Goal: Information Seeking & Learning: Find specific fact

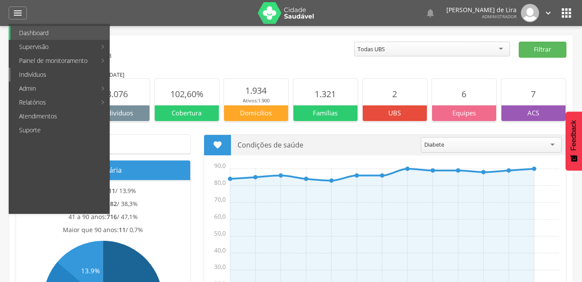
click at [51, 76] on link "Indivíduos" at bounding box center [59, 75] width 99 height 14
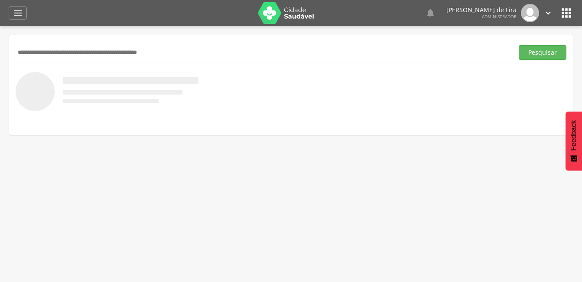
click at [55, 52] on input "text" at bounding box center [263, 52] width 494 height 15
type input "**********"
click at [544, 50] on button "Pesquisar" at bounding box center [543, 52] width 48 height 15
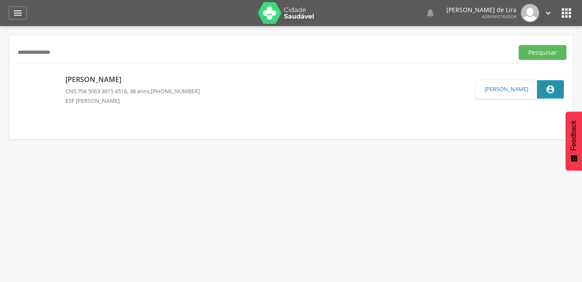
click at [128, 81] on p "Joaquim Daniel Martins dos Santos" at bounding box center [132, 80] width 134 height 10
type input "**********"
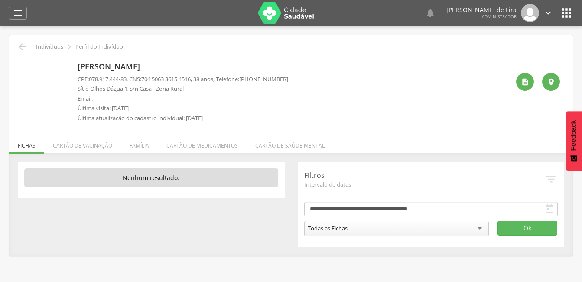
drag, startPoint x: 231, startPoint y: 64, endPoint x: 66, endPoint y: 71, distance: 165.2
click at [66, 71] on div "Joaquim Daniel Martins dos Santos CPF: 078.917.444-83 , CNS: 704 5063 3615 4516…" at bounding box center [291, 92] width 538 height 68
copy div "Joaquim Daniel Martins dos Santos"
drag, startPoint x: 130, startPoint y: 79, endPoint x: 91, endPoint y: 80, distance: 39.5
click at [91, 80] on span "078.917.444-83" at bounding box center [108, 79] width 38 height 8
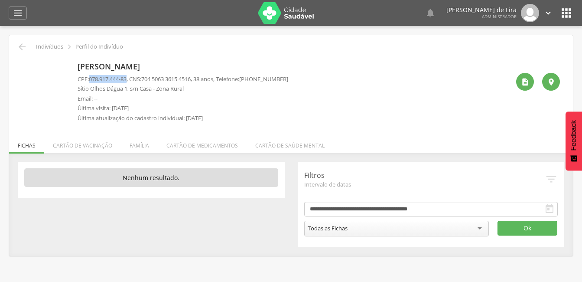
copy span "078.917.444-83"
drag, startPoint x: 199, startPoint y: 78, endPoint x: 148, endPoint y: 79, distance: 51.6
click at [148, 79] on span "704 5063 3615 4516" at bounding box center [165, 79] width 49 height 8
copy span "704 5063 3615 4516"
drag, startPoint x: 125, startPoint y: 88, endPoint x: 76, endPoint y: 90, distance: 49.0
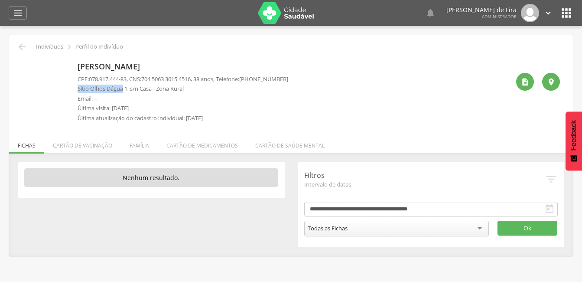
click at [76, 90] on div "Joaquim Daniel Martins dos Santos CPF: 078.917.444-83 , CNS: 704 5063 3615 4516…" at bounding box center [291, 92] width 538 height 68
copy p "Sítio Olhos Dágua"
click at [107, 88] on p "Sítio Olhos Dágua 1, s/n Casa - Zona Rural" at bounding box center [183, 88] width 211 height 8
drag, startPoint x: 130, startPoint y: 78, endPoint x: 91, endPoint y: 79, distance: 39.0
click at [91, 79] on p "CPF: 078.917.444-83 , CNS: 704 5063 3615 4516 , 38 anos, Telefone: (83) 99999-9…" at bounding box center [183, 79] width 211 height 8
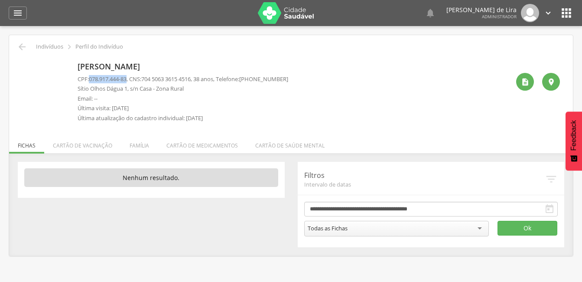
copy span "078.917.444-83"
drag, startPoint x: 200, startPoint y: 76, endPoint x: 147, endPoint y: 82, distance: 53.6
click at [147, 82] on p "CPF: 078.917.444-83 , CNS: 704 5063 3615 4516 , 38 anos, Telefone: (83) 99999-9…" at bounding box center [183, 79] width 211 height 8
copy span "704 5063 3615 4516"
click at [14, 20] on div " Dashboard Supervisão Produtividade Mapa da cidade Mapa de cobertura Ranking A…" at bounding box center [291, 13] width 565 height 26
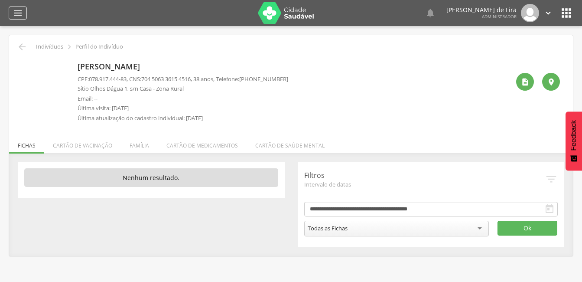
click at [20, 14] on icon "" at bounding box center [18, 13] width 10 height 10
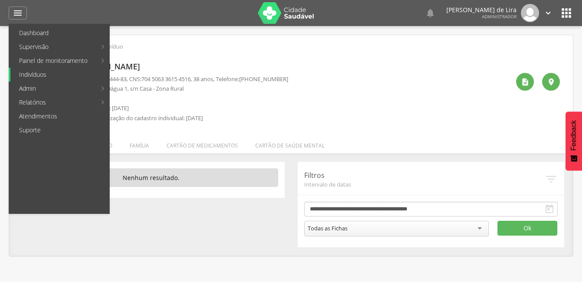
click at [43, 75] on link "Indivíduos" at bounding box center [59, 75] width 99 height 14
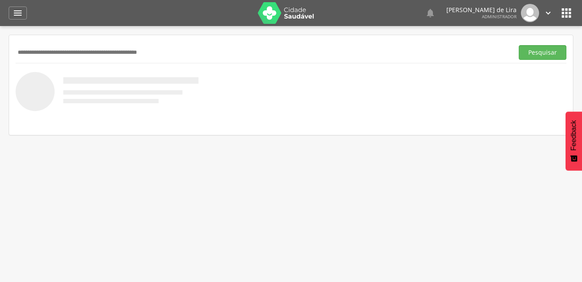
click at [126, 51] on input "text" at bounding box center [263, 52] width 494 height 15
type input "******"
click at [542, 57] on button "Pesquisar" at bounding box center [543, 52] width 48 height 15
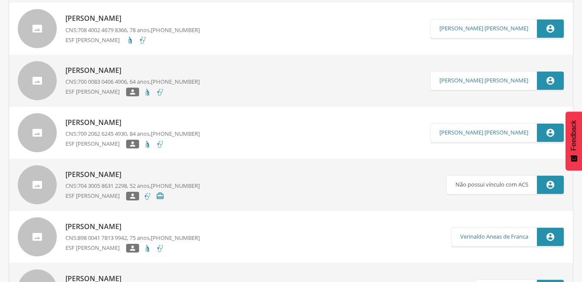
scroll to position [520, 0]
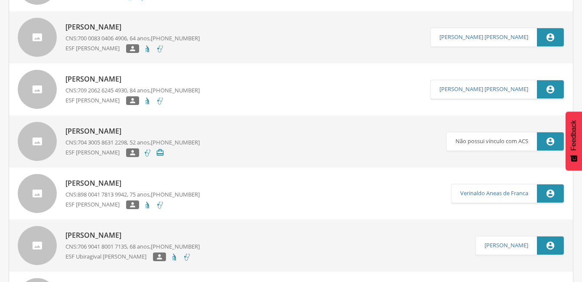
click at [97, 183] on p "[PERSON_NAME]" at bounding box center [132, 183] width 134 height 10
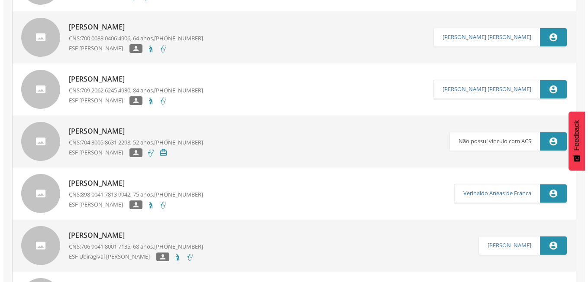
scroll to position [26, 0]
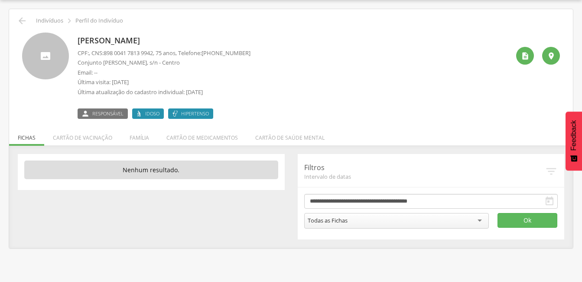
drag, startPoint x: 203, startPoint y: 37, endPoint x: 75, endPoint y: 32, distance: 127.5
click at [75, 32] on div "Josefa Braz de Macedo Rocha CPF: , CNS: 898 0041 7813 9942 , 75 anos, Telefone:…" at bounding box center [291, 72] width 551 height 93
copy p "[PERSON_NAME]"
click at [527, 56] on icon "" at bounding box center [525, 56] width 9 height 9
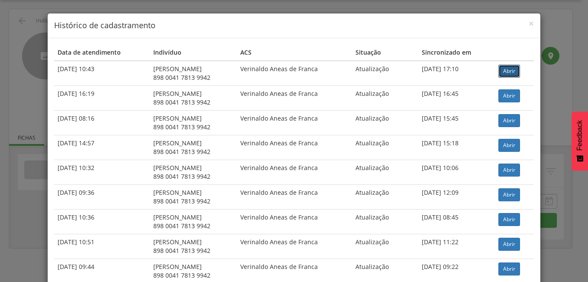
click at [513, 68] on link "Abrir" at bounding box center [510, 71] width 22 height 13
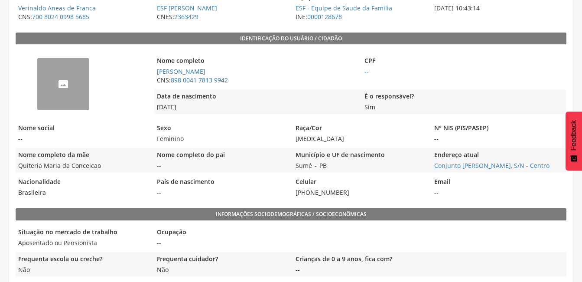
scroll to position [173, 0]
